Goal: Transaction & Acquisition: Purchase product/service

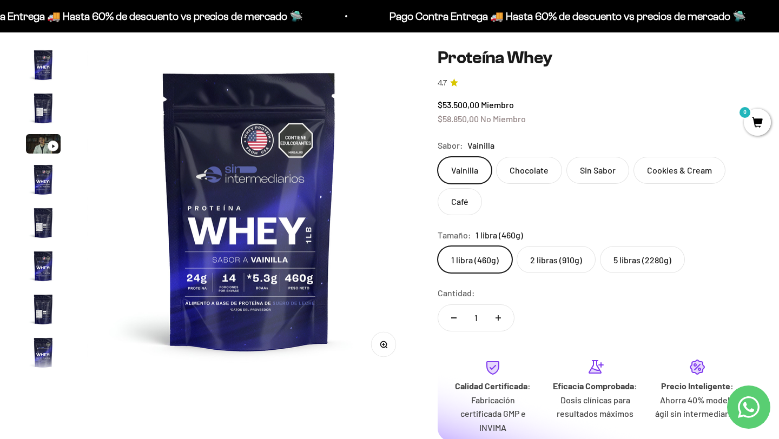
click at [42, 56] on img "Ir al artículo 1" at bounding box center [43, 65] width 35 height 35
click at [43, 100] on img "Ir al artículo 2" at bounding box center [43, 108] width 35 height 35
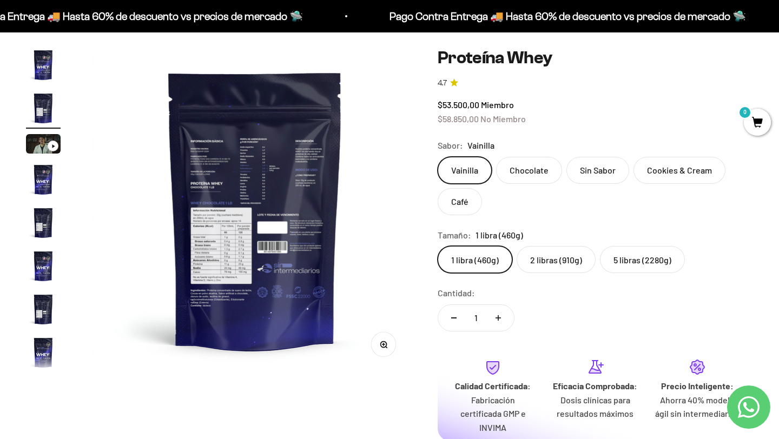
scroll to position [0, 338]
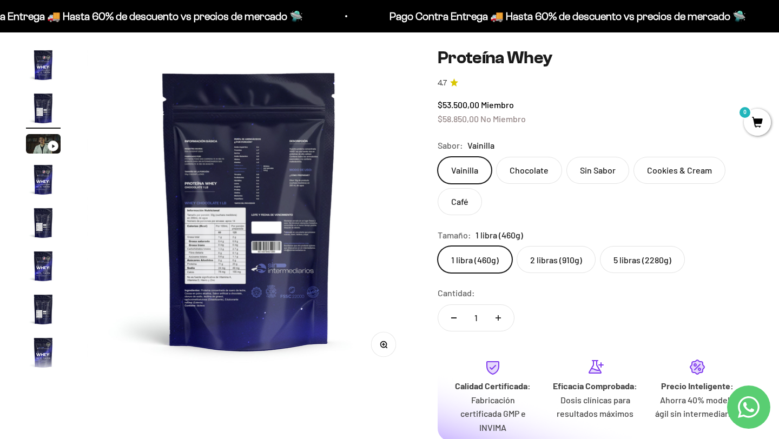
click at [42, 176] on img "Ir al artículo 4" at bounding box center [43, 179] width 35 height 35
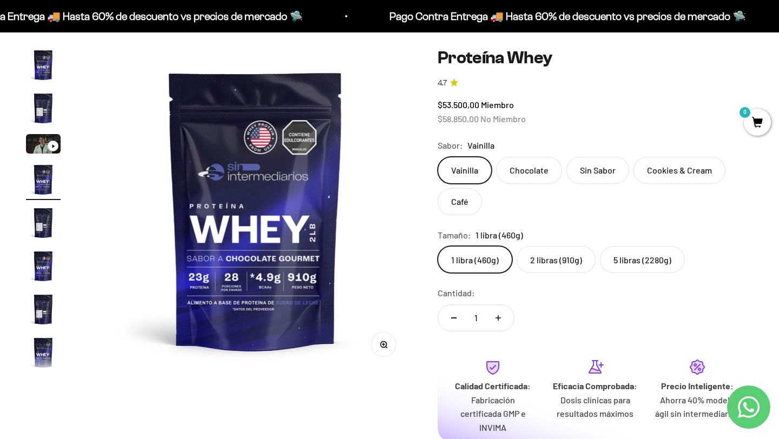
scroll to position [0, 1014]
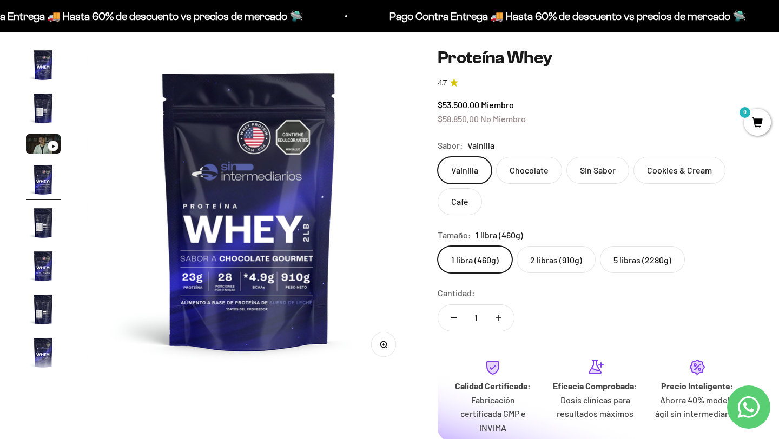
click at [46, 268] on img "Ir al artículo 6" at bounding box center [43, 266] width 35 height 35
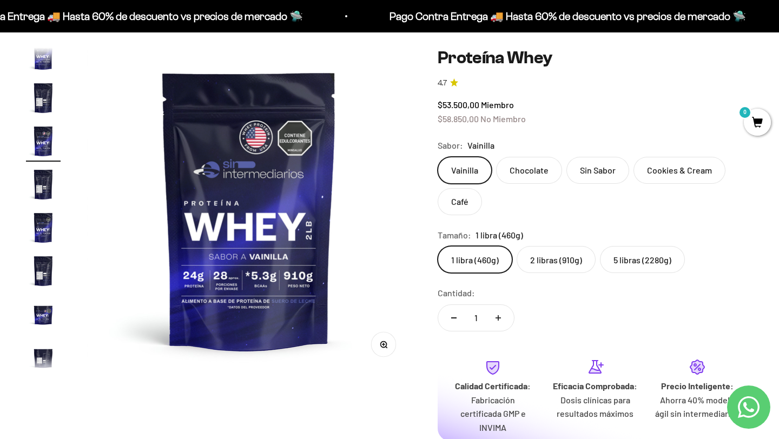
scroll to position [135, 0]
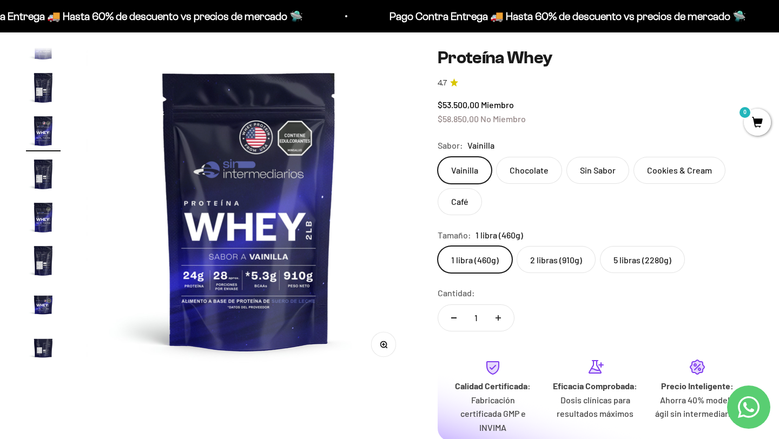
click at [42, 223] on img "Ir al artículo 8" at bounding box center [43, 217] width 35 height 35
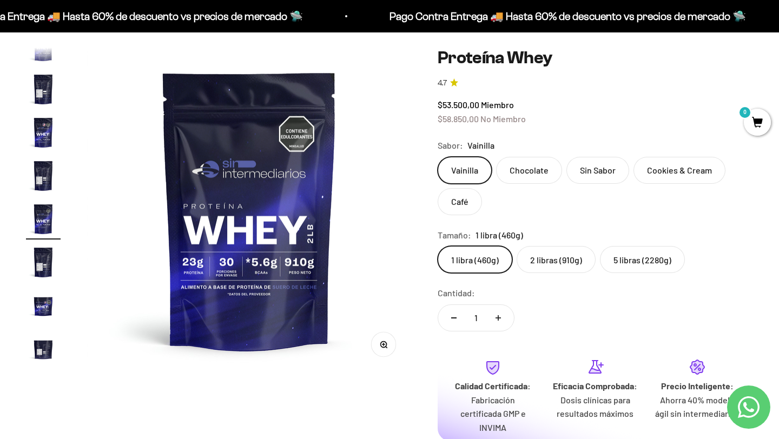
scroll to position [137, 0]
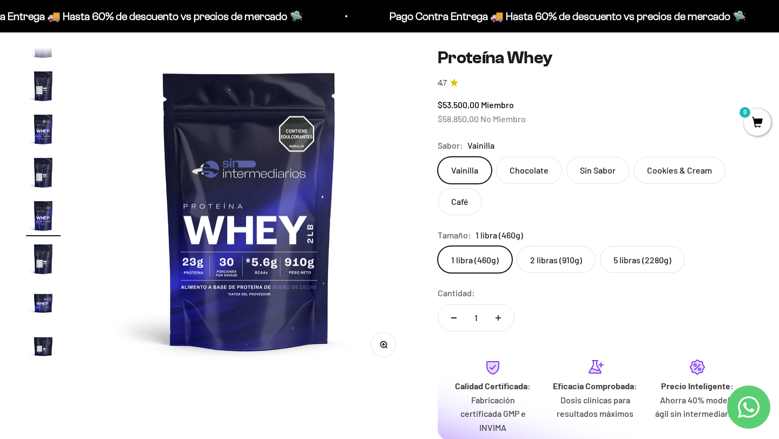
click at [41, 307] on img "Ir al artículo 10" at bounding box center [43, 302] width 35 height 35
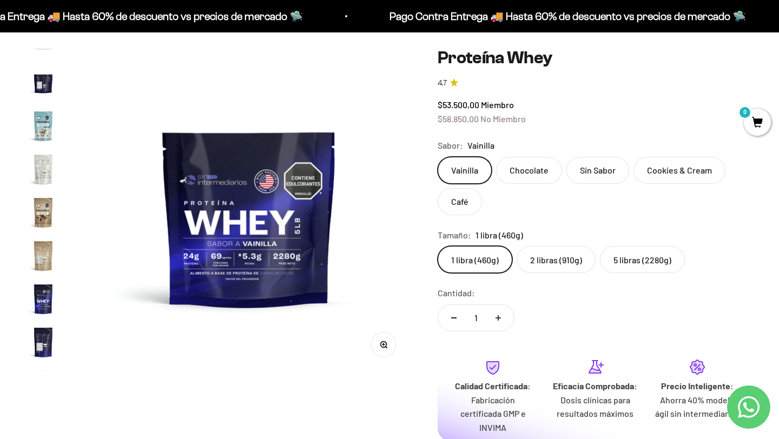
scroll to position [520, 0]
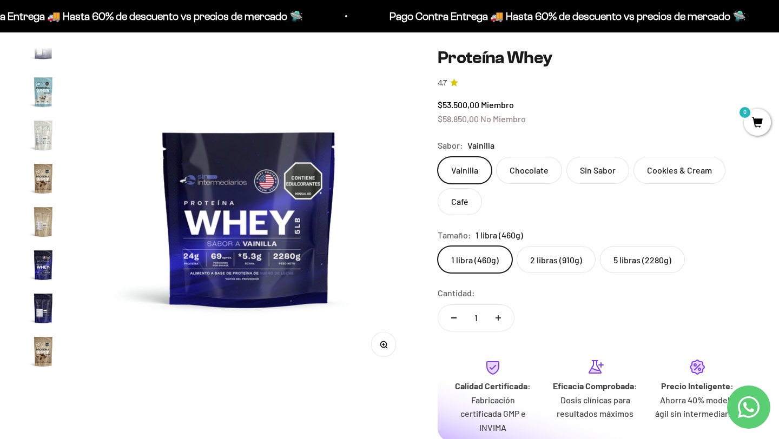
click at [42, 267] on img "Ir al artículo 18" at bounding box center [43, 265] width 35 height 35
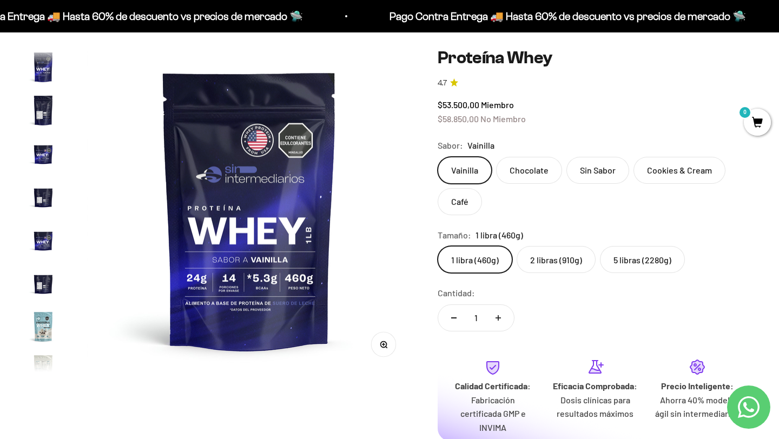
scroll to position [0, 0]
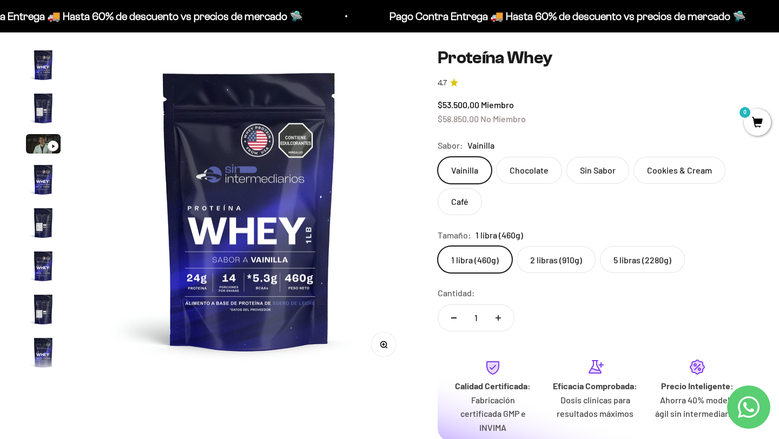
click at [45, 186] on img "Ir al artículo 4" at bounding box center [43, 179] width 35 height 35
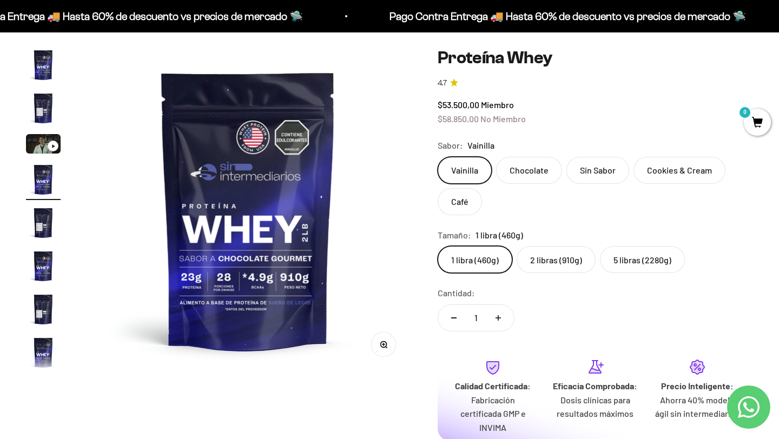
scroll to position [0, 1014]
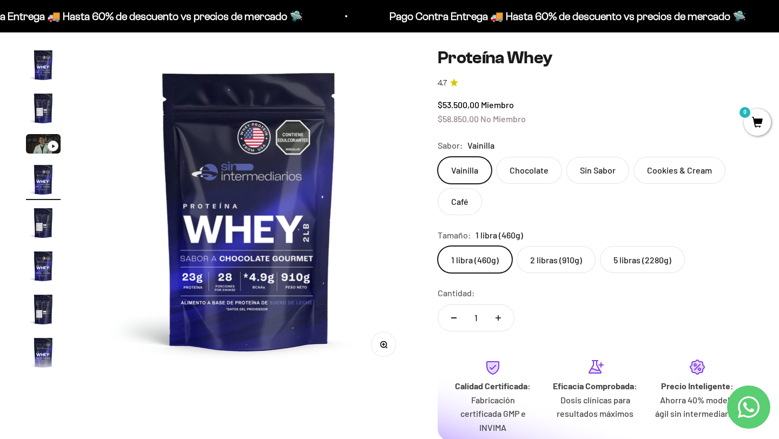
click at [45, 279] on img "Ir al artículo 6" at bounding box center [43, 266] width 35 height 35
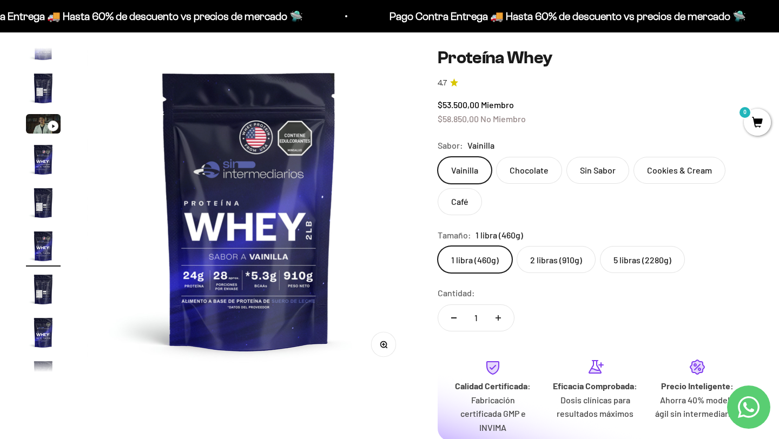
click at [45, 334] on img "Ir al artículo 8" at bounding box center [43, 332] width 35 height 35
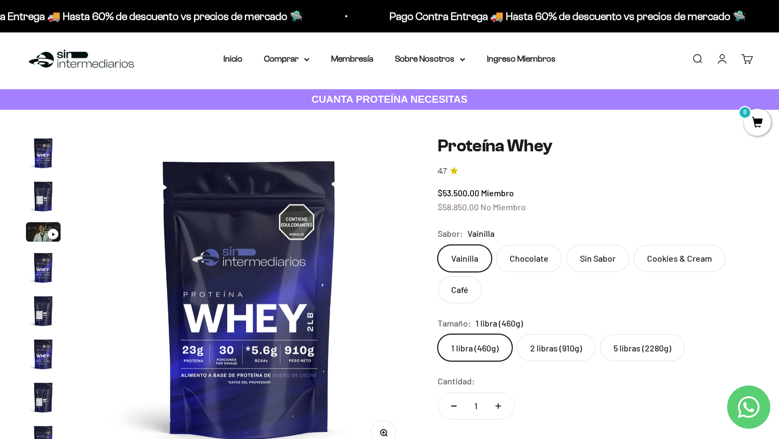
click at [41, 150] on img "Ir al artículo 1" at bounding box center [43, 153] width 35 height 35
